Goal: Use online tool/utility: Utilize a website feature to perform a specific function

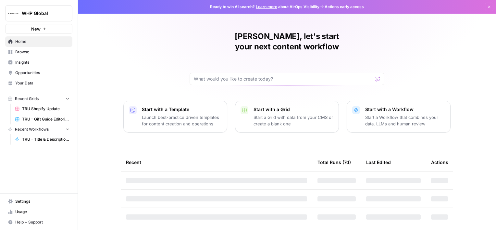
click at [43, 107] on span "TRU Shopify Update" at bounding box center [45, 109] width 47 height 6
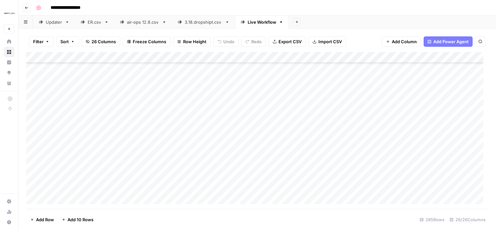
scroll to position [3018, 0]
click at [67, 199] on div "Add Column" at bounding box center [257, 130] width 462 height 157
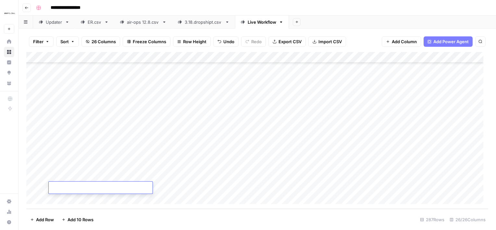
click at [67, 199] on div "Add Column" at bounding box center [257, 130] width 462 height 157
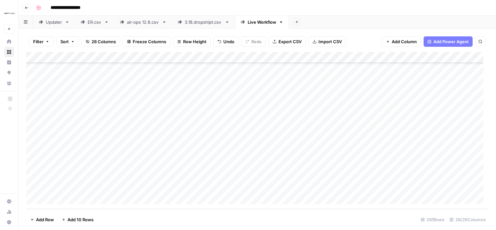
click at [67, 199] on div "Add Column" at bounding box center [257, 130] width 462 height 157
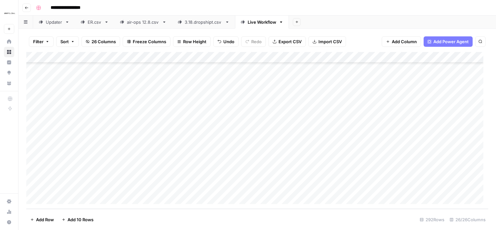
click at [67, 199] on div "Add Column" at bounding box center [257, 130] width 462 height 157
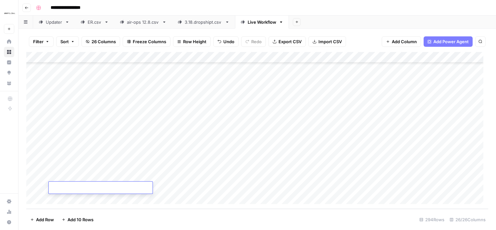
click at [67, 199] on div "Add Column" at bounding box center [257, 130] width 462 height 157
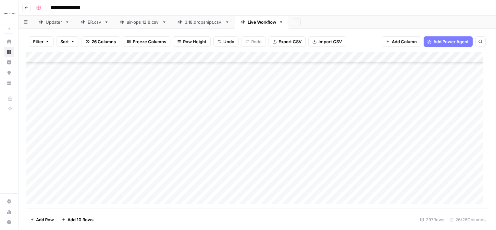
click at [67, 199] on div "Add Column" at bounding box center [257, 130] width 462 height 157
click at [269, 95] on div "Add Column" at bounding box center [257, 130] width 462 height 157
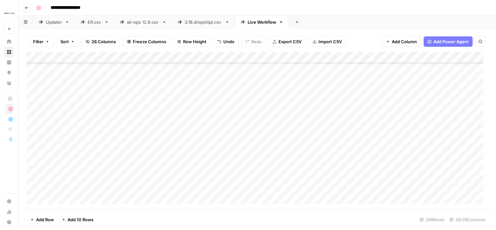
click at [104, 96] on div "Add Column" at bounding box center [257, 130] width 462 height 157
click at [178, 100] on div "Add Column" at bounding box center [257, 130] width 462 height 157
click at [33, 97] on div "Add Column" at bounding box center [257, 130] width 462 height 157
click at [32, 132] on div "Add Column" at bounding box center [257, 130] width 462 height 157
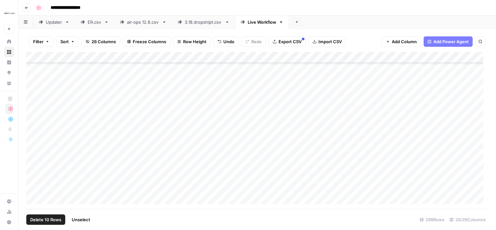
scroll to position [3140, 0]
click at [403, 57] on div "Add Column" at bounding box center [257, 130] width 462 height 157
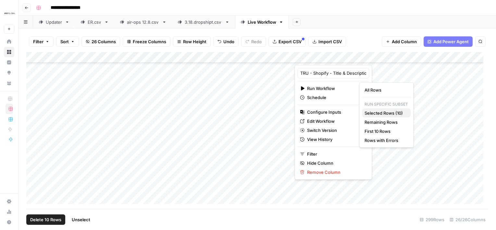
click at [385, 116] on span "Selected Rows (10)" at bounding box center [385, 113] width 41 height 6
